Goal: Find specific page/section: Find specific page/section

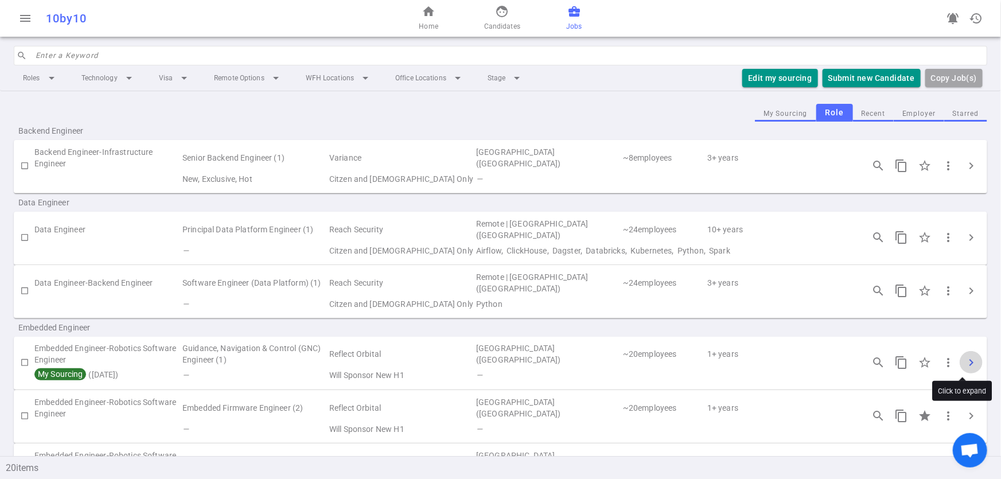
click at [968, 362] on span "chevron_right" at bounding box center [972, 363] width 14 height 14
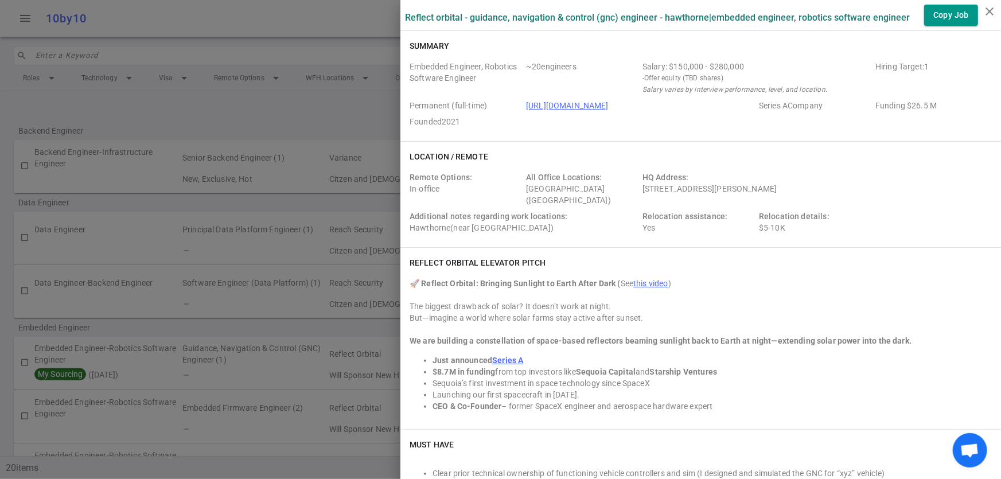
click at [163, 327] on div at bounding box center [500, 239] width 1001 height 479
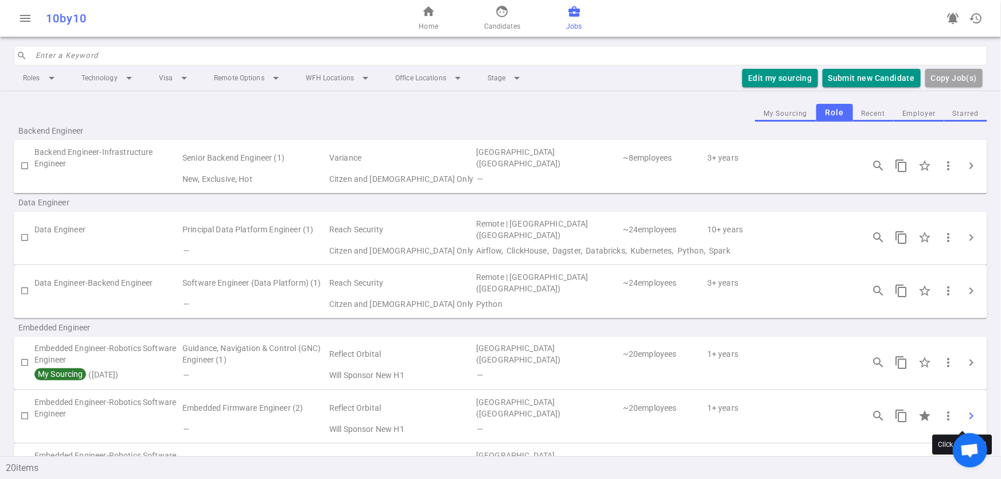
click at [965, 410] on span "chevron_right" at bounding box center [972, 416] width 14 height 14
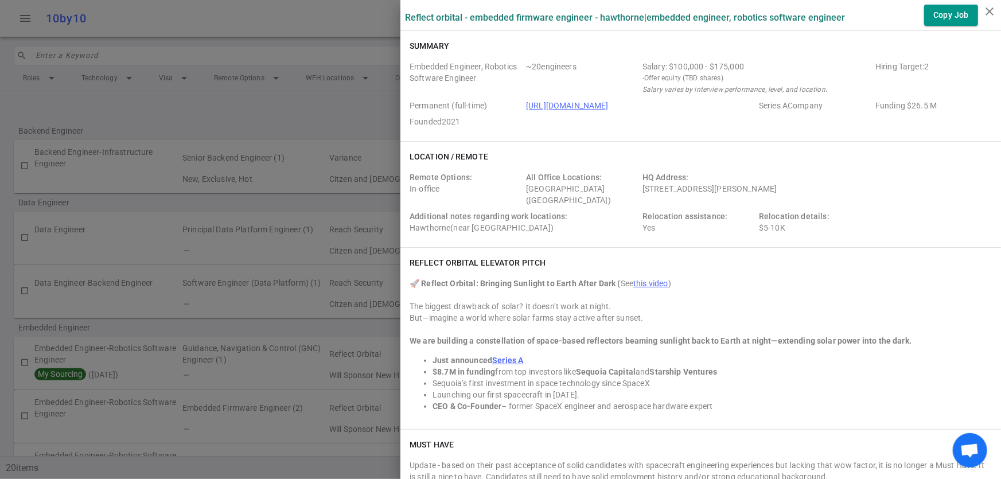
click at [212, 267] on div at bounding box center [500, 239] width 1001 height 479
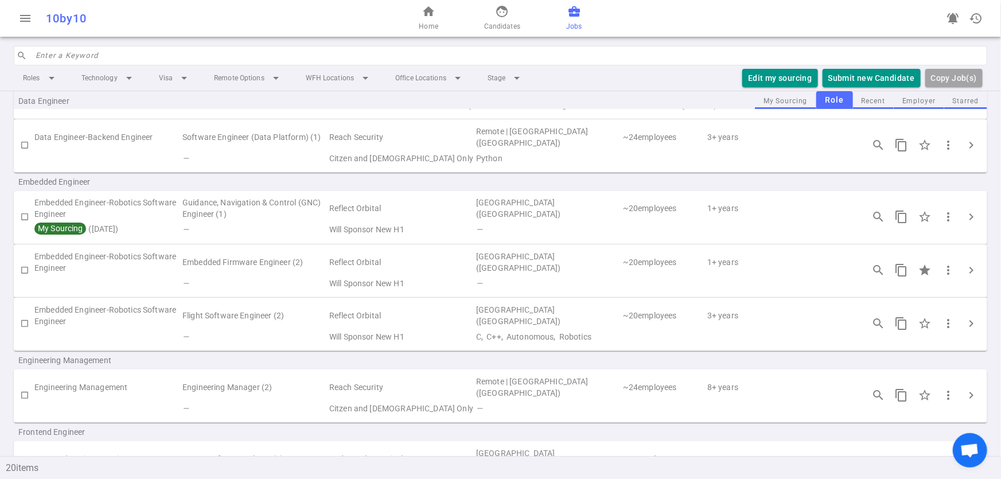
scroll to position [160, 0]
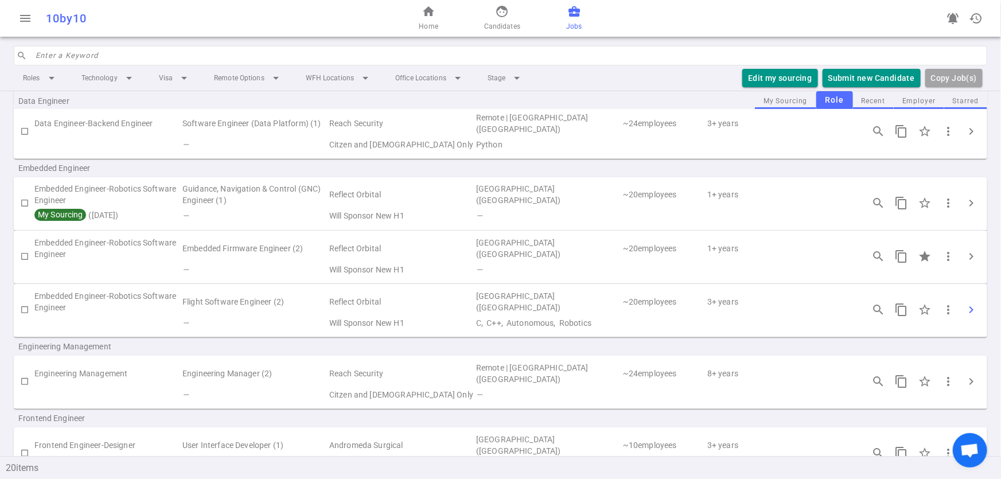
click at [965, 309] on span "chevron_right" at bounding box center [972, 310] width 14 height 14
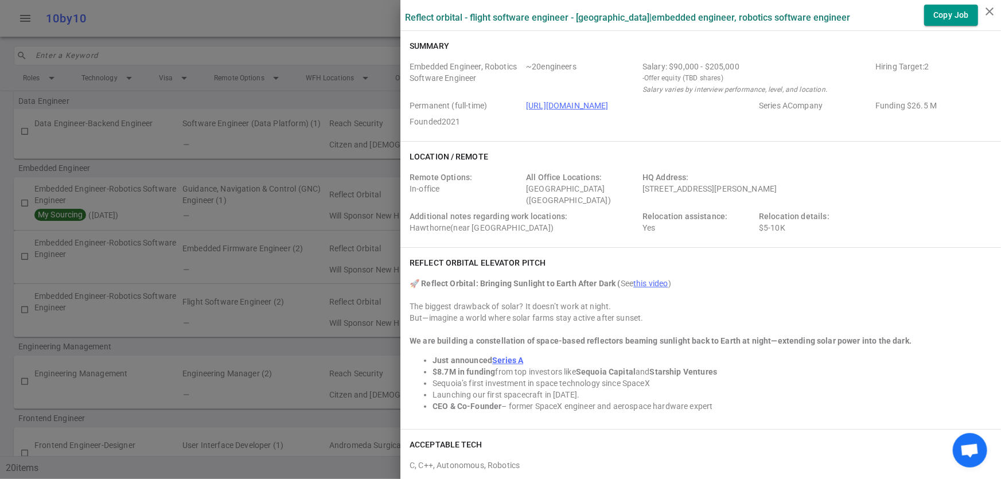
click at [236, 274] on div at bounding box center [500, 239] width 1001 height 479
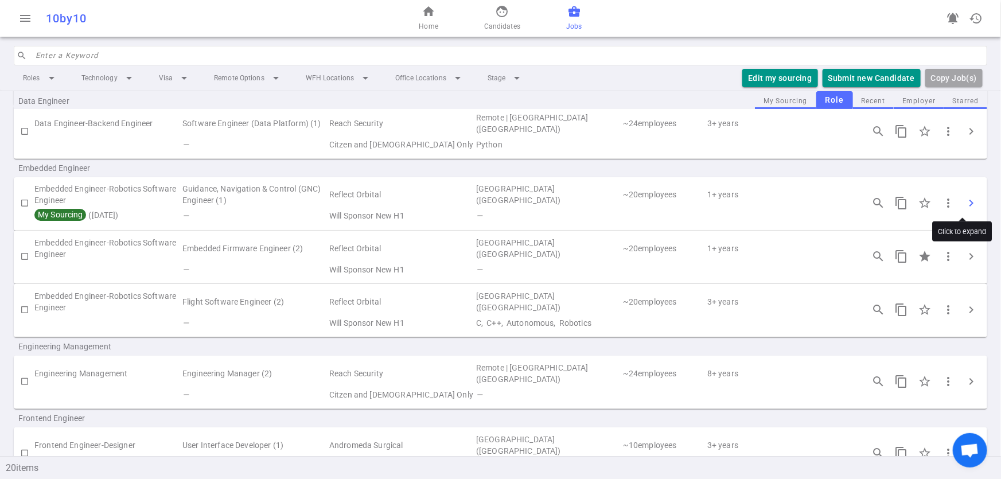
click at [969, 204] on span "chevron_right" at bounding box center [972, 203] width 14 height 14
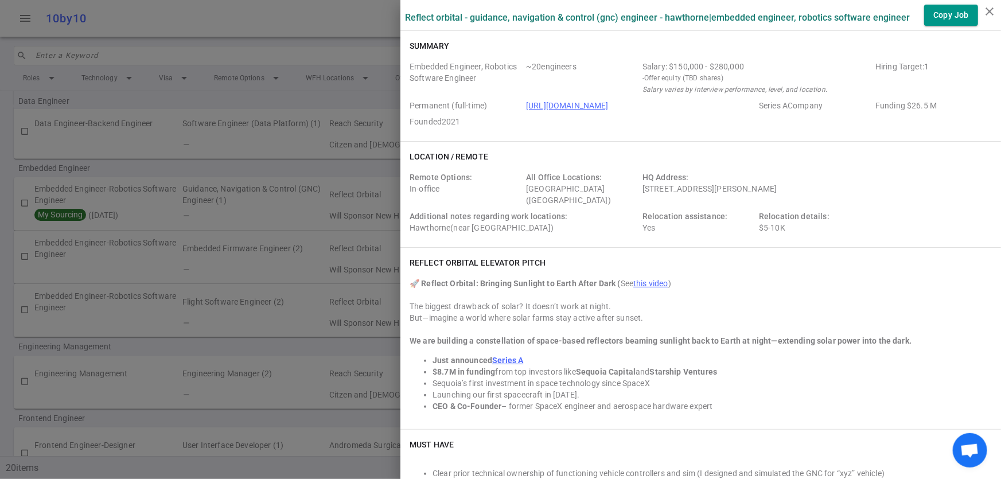
click at [282, 216] on div at bounding box center [500, 239] width 1001 height 479
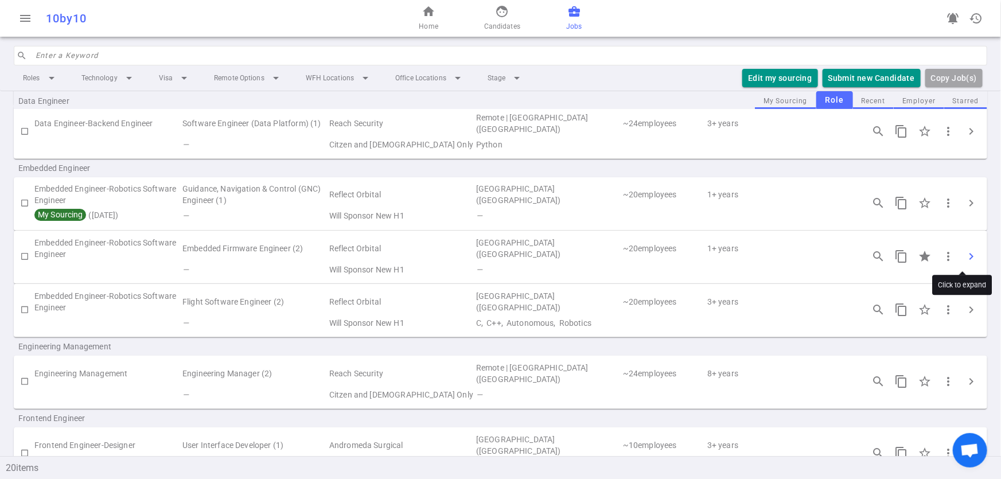
click at [965, 252] on span "chevron_right" at bounding box center [972, 257] width 14 height 14
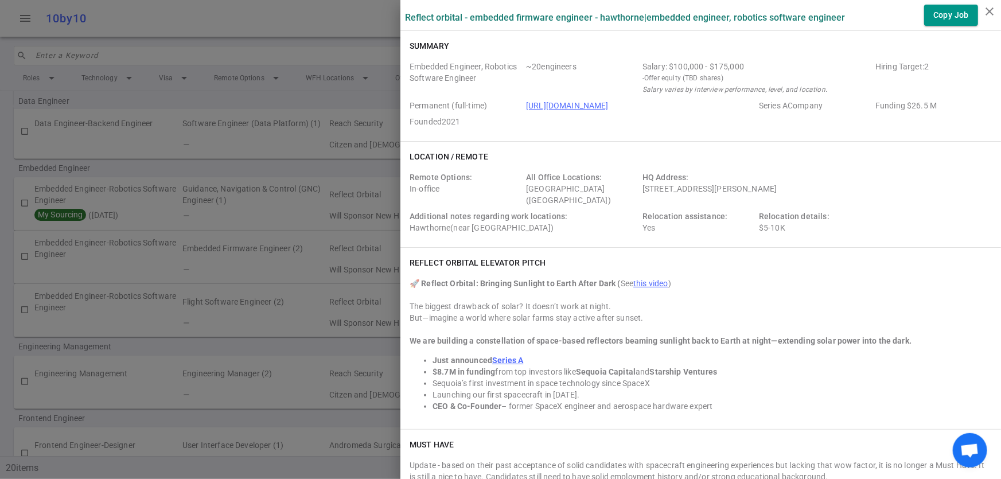
click at [275, 263] on div at bounding box center [500, 239] width 1001 height 479
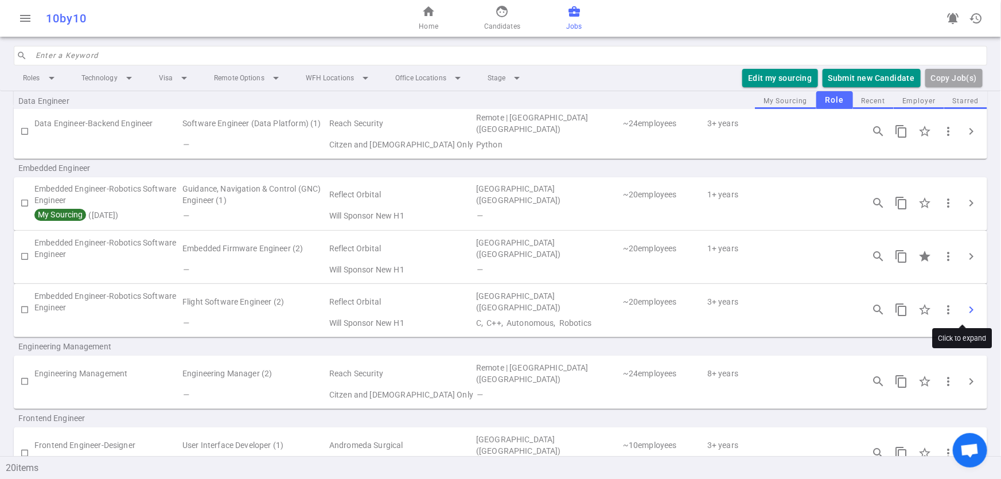
click at [965, 306] on span "chevron_right" at bounding box center [972, 310] width 14 height 14
